Goal: Task Accomplishment & Management: Use online tool/utility

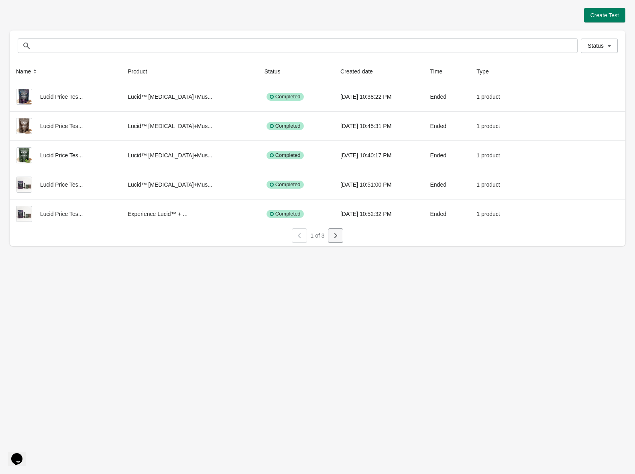
click at [339, 236] on button "button" at bounding box center [335, 235] width 15 height 14
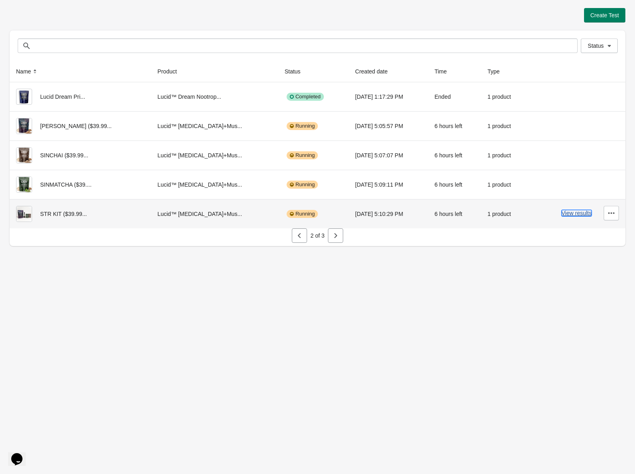
click at [568, 212] on button "View results" at bounding box center [577, 213] width 30 height 6
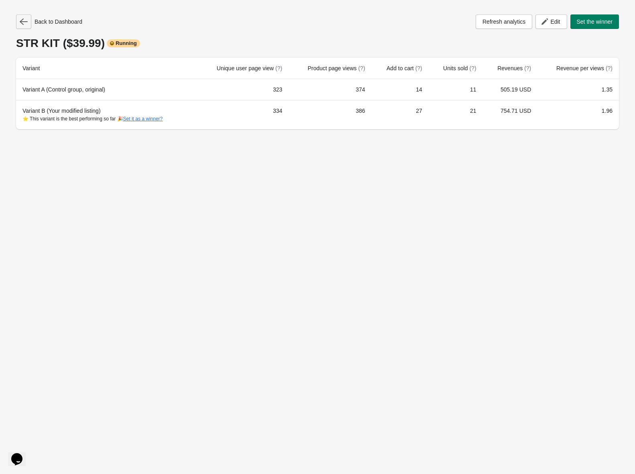
click at [21, 20] on icon "button" at bounding box center [24, 21] width 8 height 6
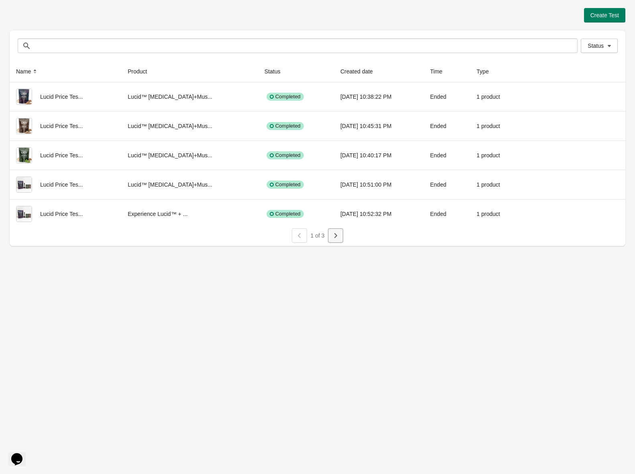
click at [342, 233] on button "button" at bounding box center [335, 235] width 15 height 14
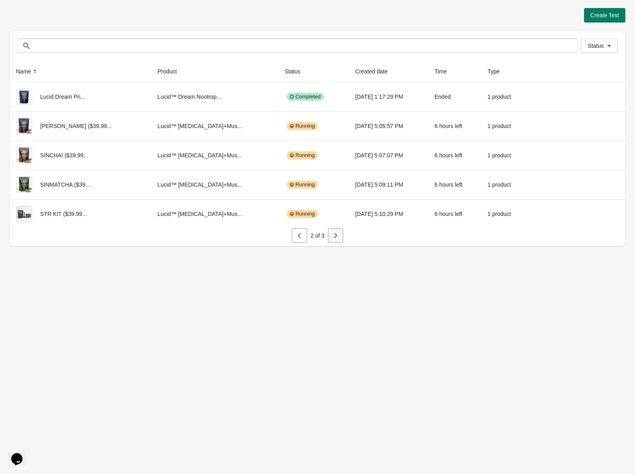
click at [338, 240] on button "button" at bounding box center [335, 235] width 15 height 14
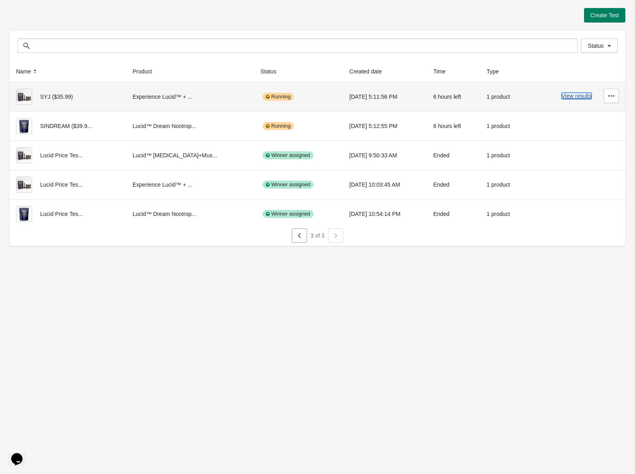
click at [581, 97] on button "View results" at bounding box center [577, 96] width 30 height 6
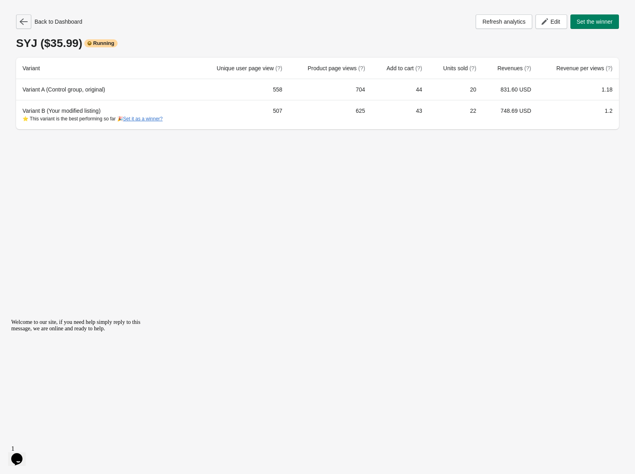
click at [29, 21] on button "button" at bounding box center [23, 21] width 15 height 14
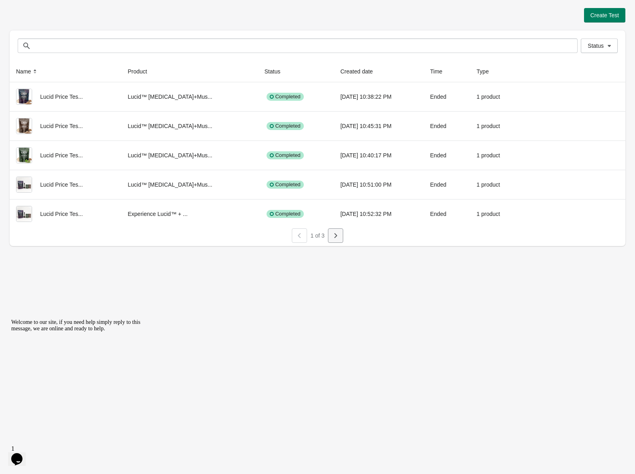
click at [338, 240] on button "button" at bounding box center [335, 235] width 15 height 14
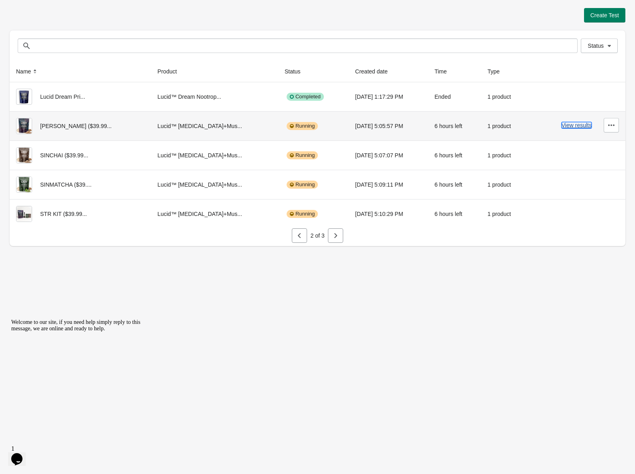
click at [574, 126] on button "View results" at bounding box center [577, 125] width 30 height 6
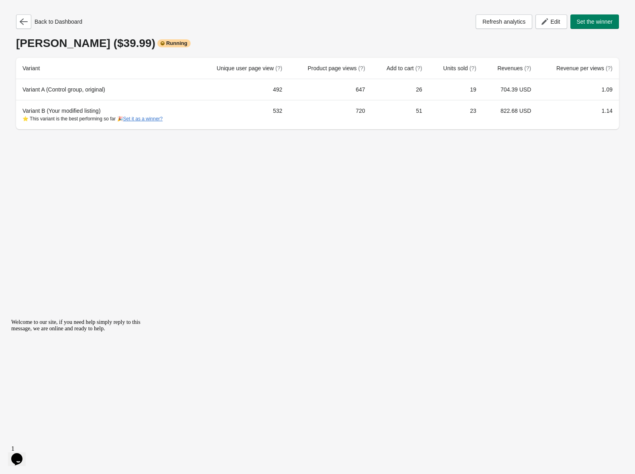
click at [220, 29] on div "Back to Dashboard Refresh analytics Edit Set the winner" at bounding box center [317, 21] width 603 height 14
click at [24, 25] on icon "button" at bounding box center [24, 22] width 8 height 8
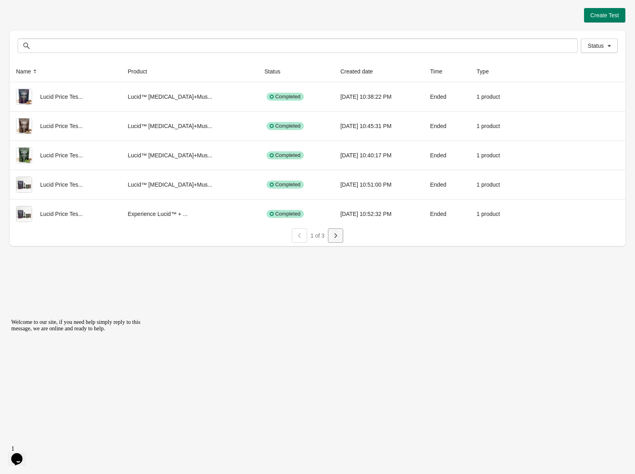
click at [340, 235] on button "button" at bounding box center [335, 235] width 15 height 14
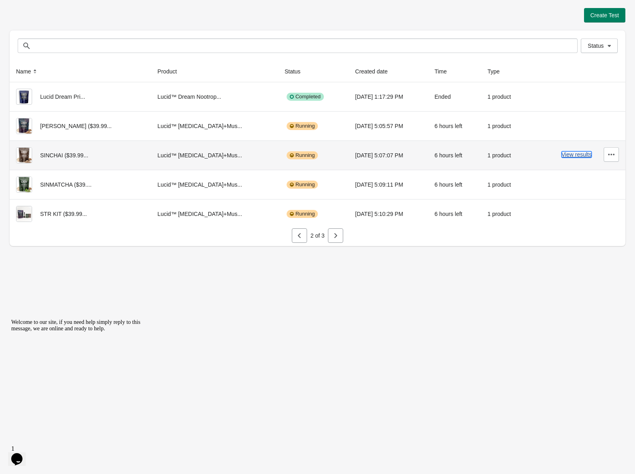
click at [569, 154] on button "View results" at bounding box center [577, 154] width 30 height 6
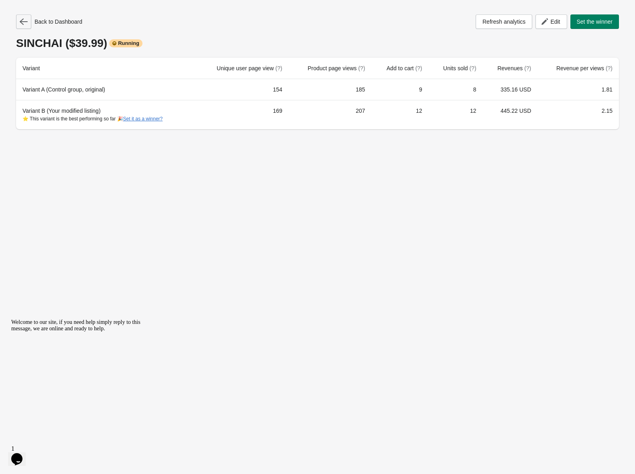
click at [21, 20] on icon "button" at bounding box center [24, 22] width 8 height 8
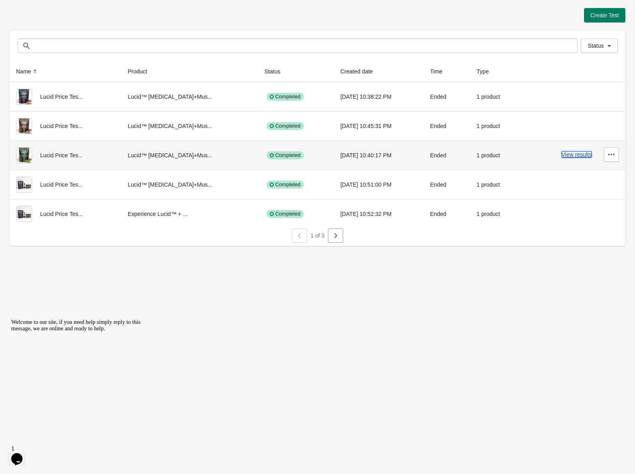
click at [581, 157] on button "View results" at bounding box center [577, 154] width 30 height 6
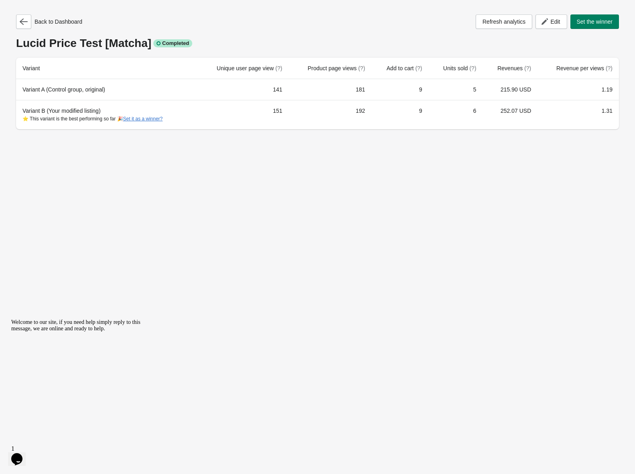
click at [168, 8] on div "Back to Dashboard Refresh analytics Edit Set the winner [PERSON_NAME] Price Tes…" at bounding box center [318, 69] width 616 height 139
click at [21, 21] on icon "button" at bounding box center [24, 21] width 8 height 6
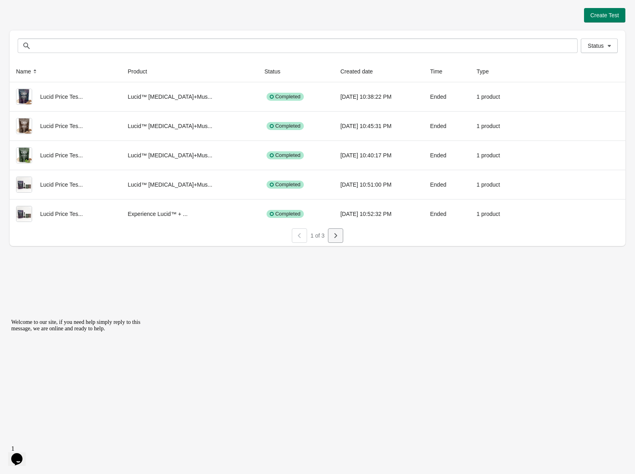
click at [331, 235] on button "button" at bounding box center [335, 235] width 15 height 14
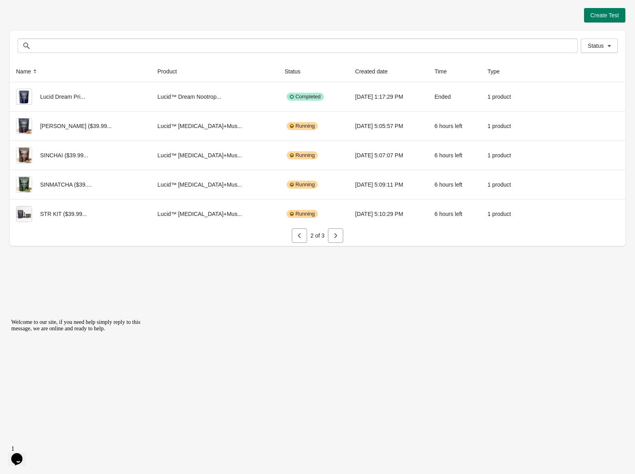
click at [333, 238] on icon "button" at bounding box center [336, 236] width 8 height 8
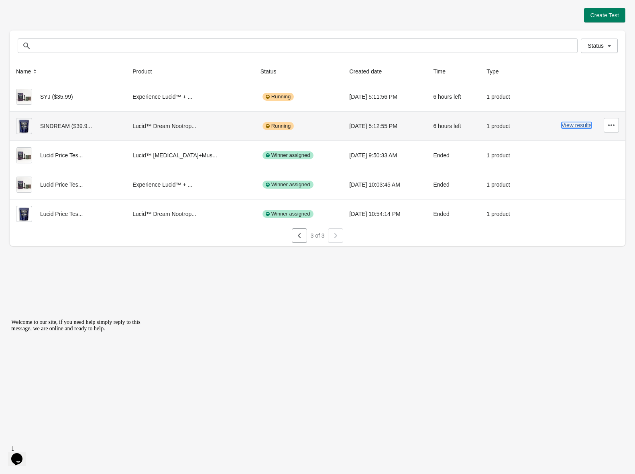
click at [575, 127] on button "View results" at bounding box center [577, 125] width 30 height 6
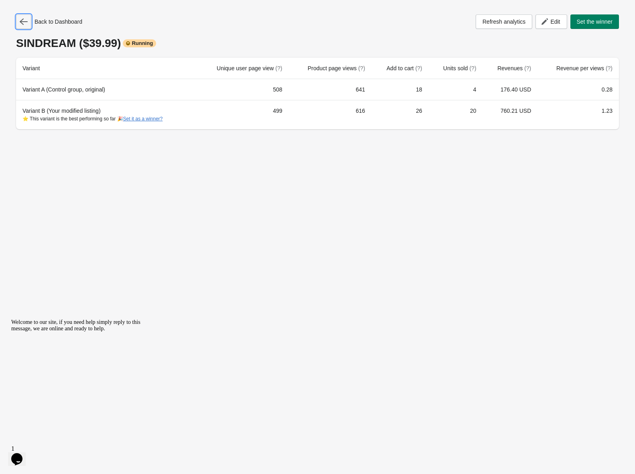
click at [22, 22] on icon "button" at bounding box center [24, 22] width 8 height 8
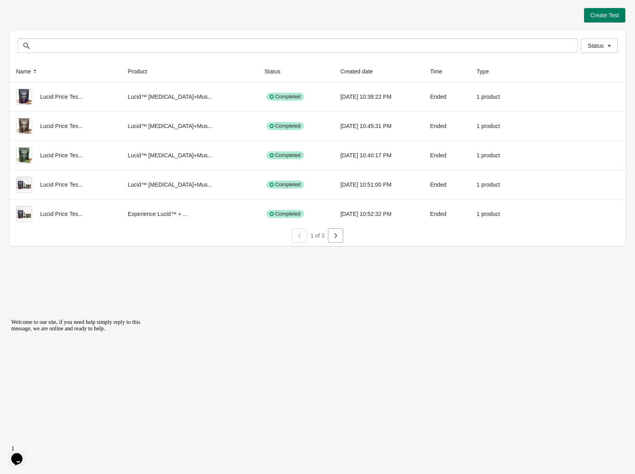
click at [110, 22] on div "Create Test" at bounding box center [318, 15] width 616 height 14
click at [146, 29] on div "Create Test Status Status Name Product Status Created date Time Type Lucid Pric…" at bounding box center [318, 127] width 616 height 238
